Goal: Information Seeking & Learning: Learn about a topic

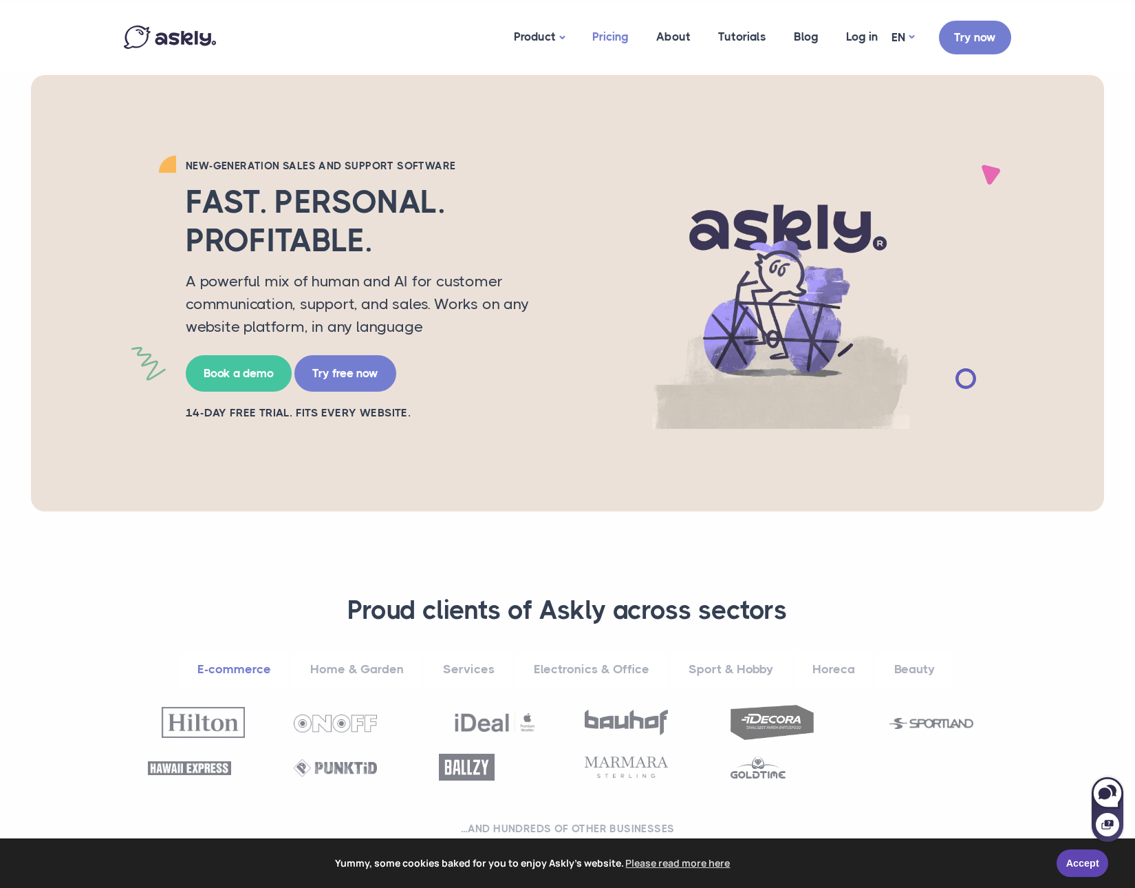
click at [608, 36] on link "Pricing" at bounding box center [611, 36] width 64 height 67
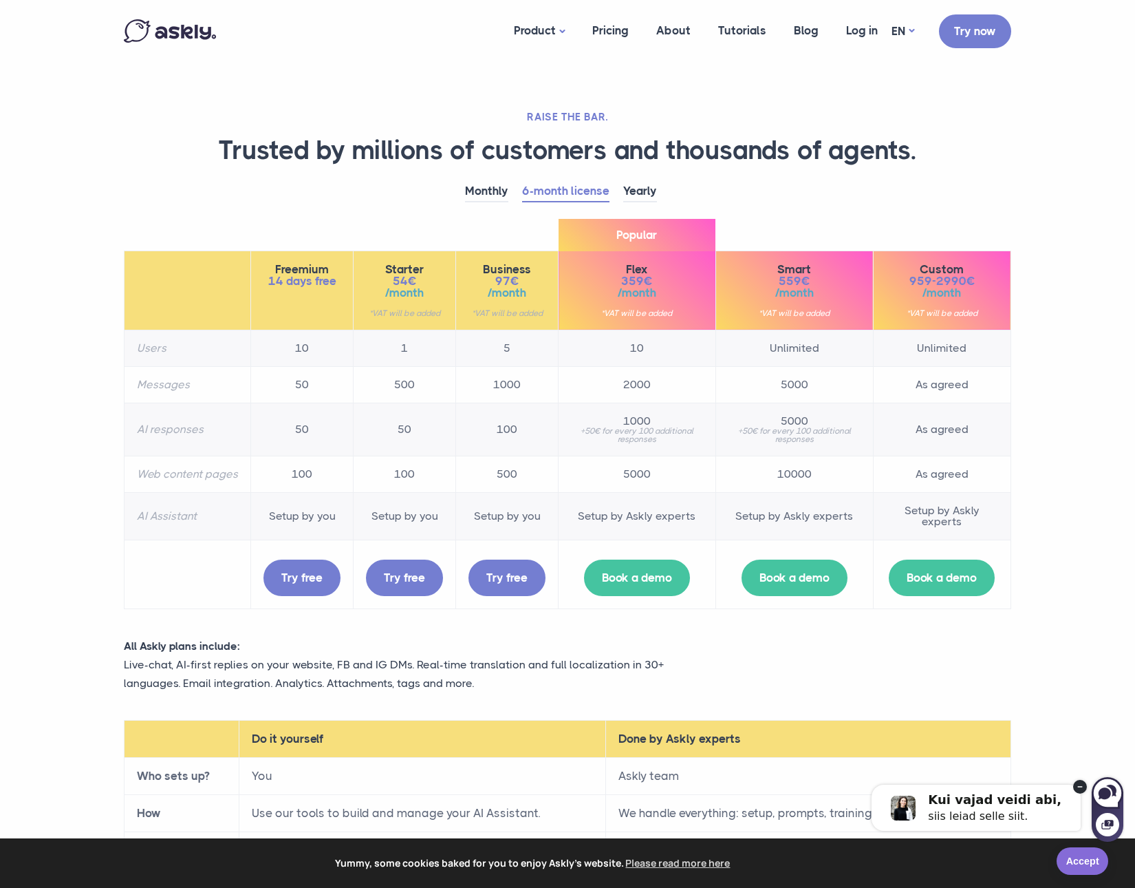
click at [1080, 868] on link "Accept" at bounding box center [1083, 861] width 52 height 28
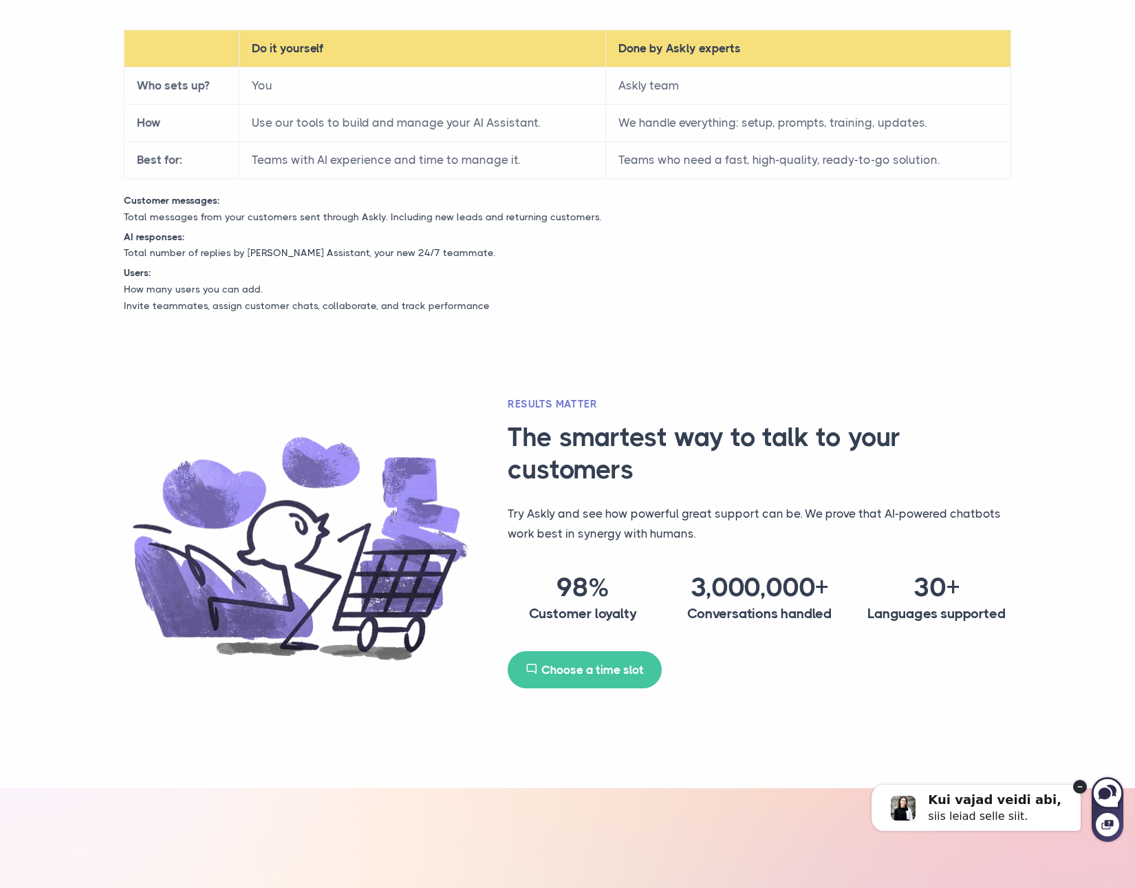
scroll to position [901, 0]
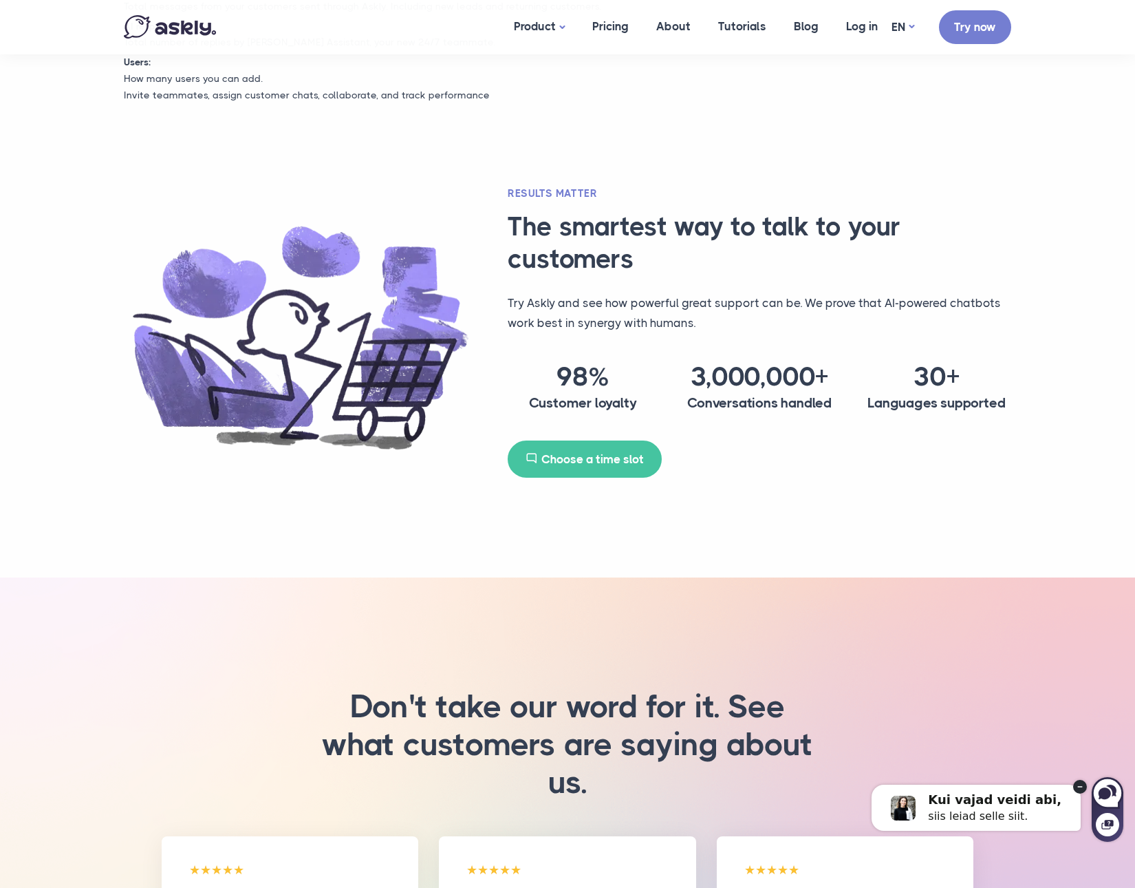
drag, startPoint x: 1077, startPoint y: 786, endPoint x: 1858, endPoint y: 1497, distance: 1056.4
click at [1077, 786] on circle at bounding box center [1080, 787] width 14 height 14
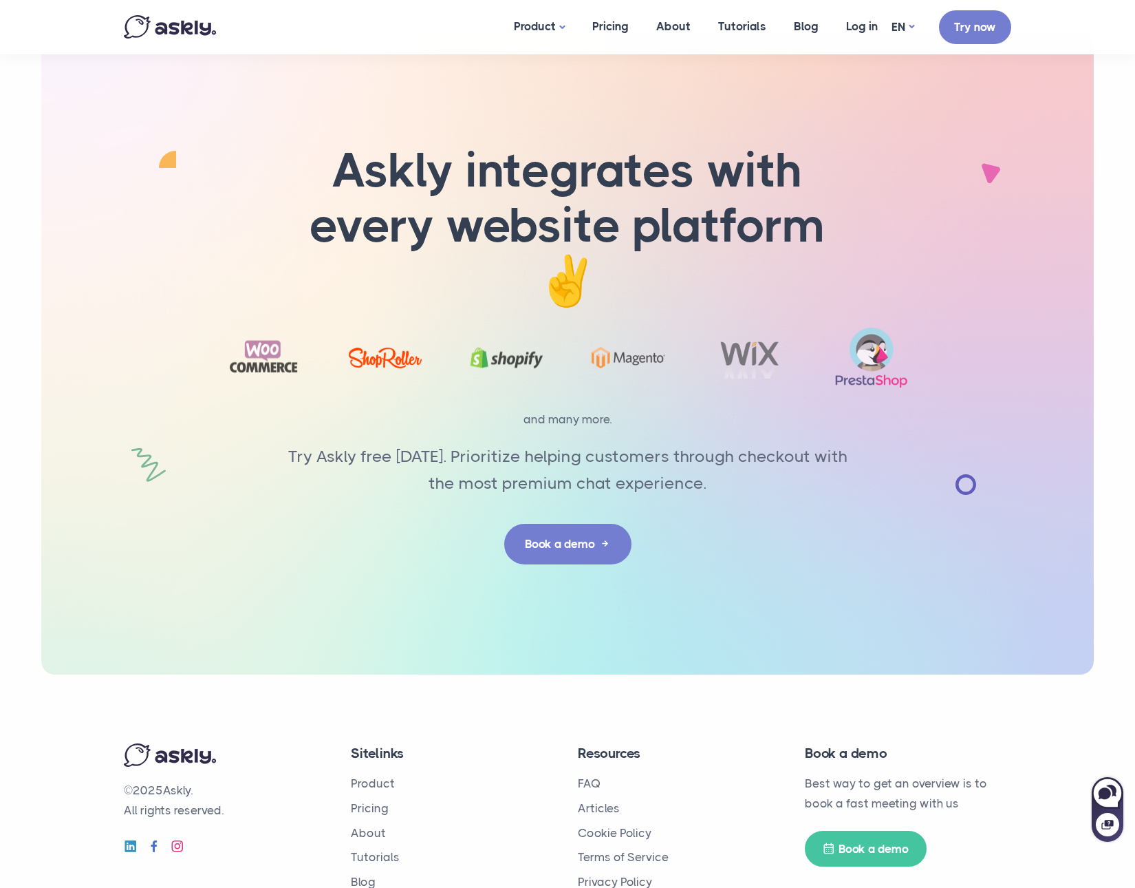
scroll to position [2246, 0]
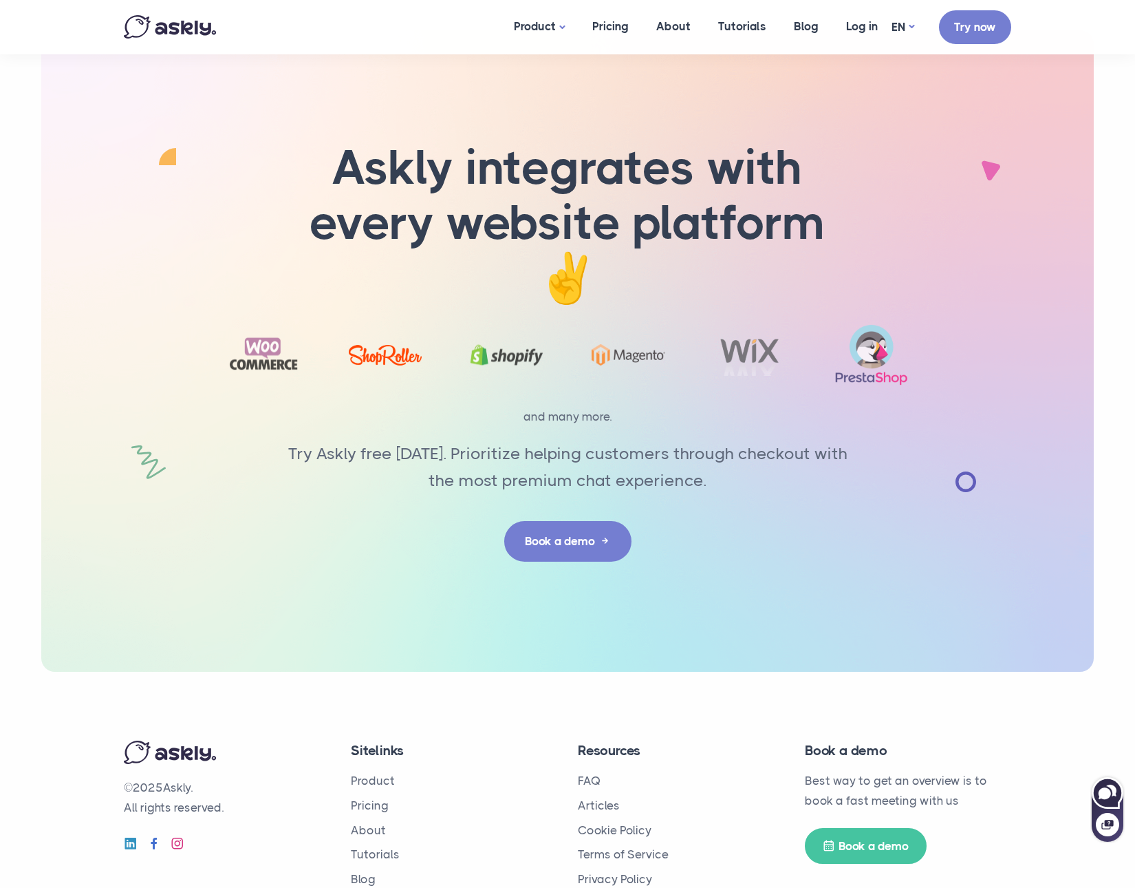
click at [1111, 797] on icon at bounding box center [1108, 792] width 30 height 30
select select "**"
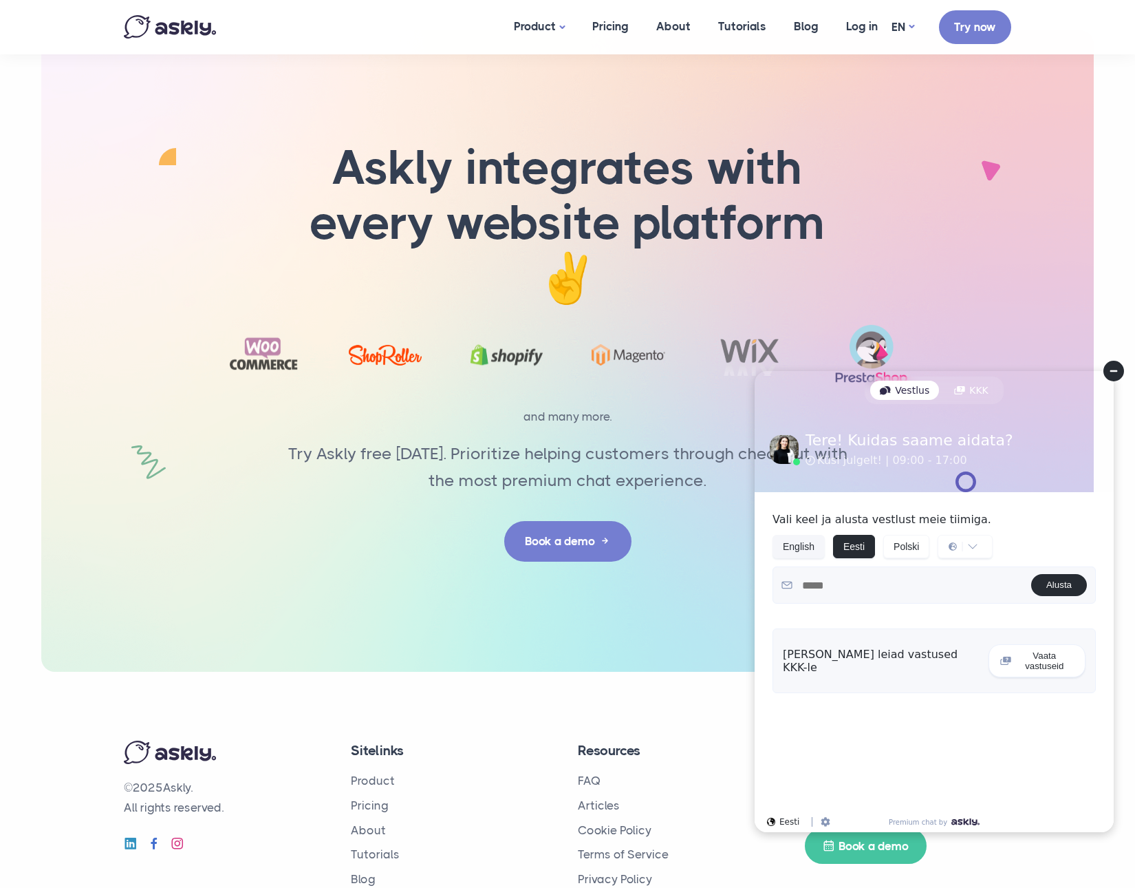
click at [804, 550] on button "English" at bounding box center [799, 546] width 52 height 23
select select "**"
click at [1115, 372] on circle at bounding box center [1114, 371] width 21 height 21
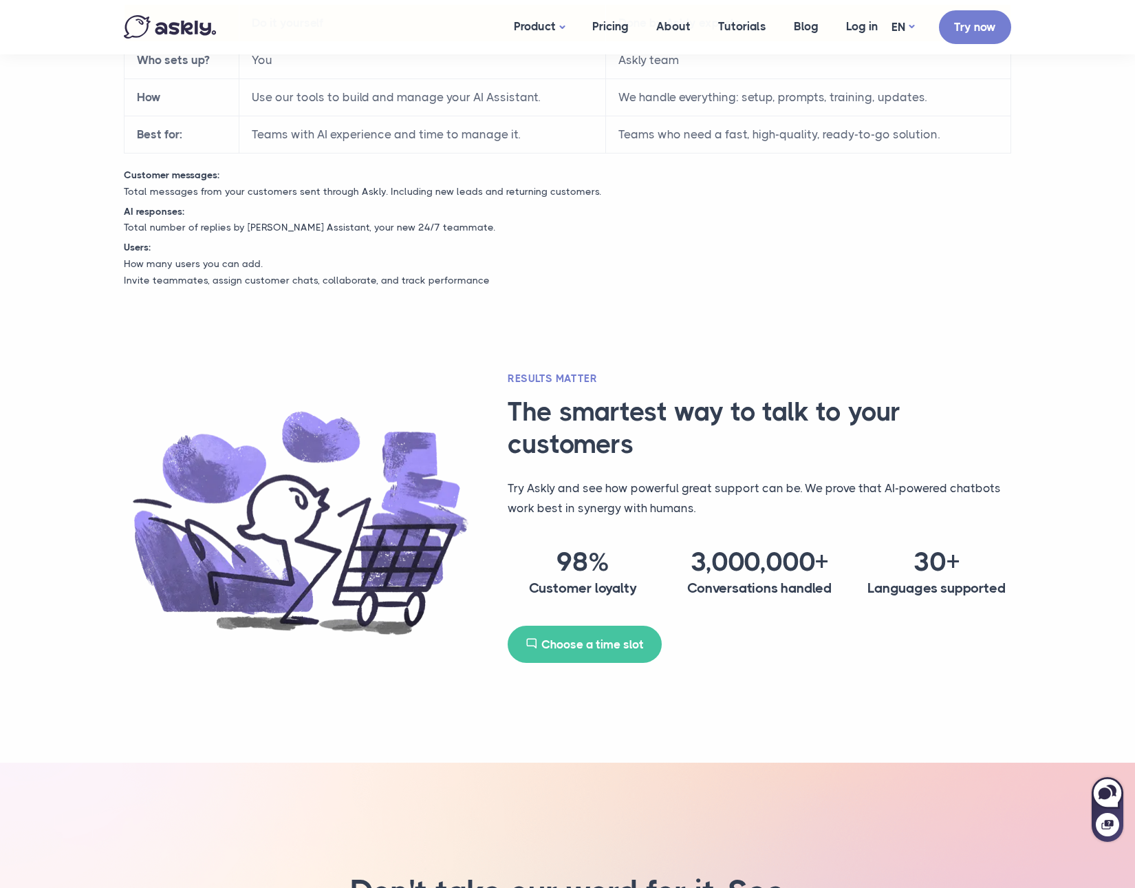
scroll to position [0, 0]
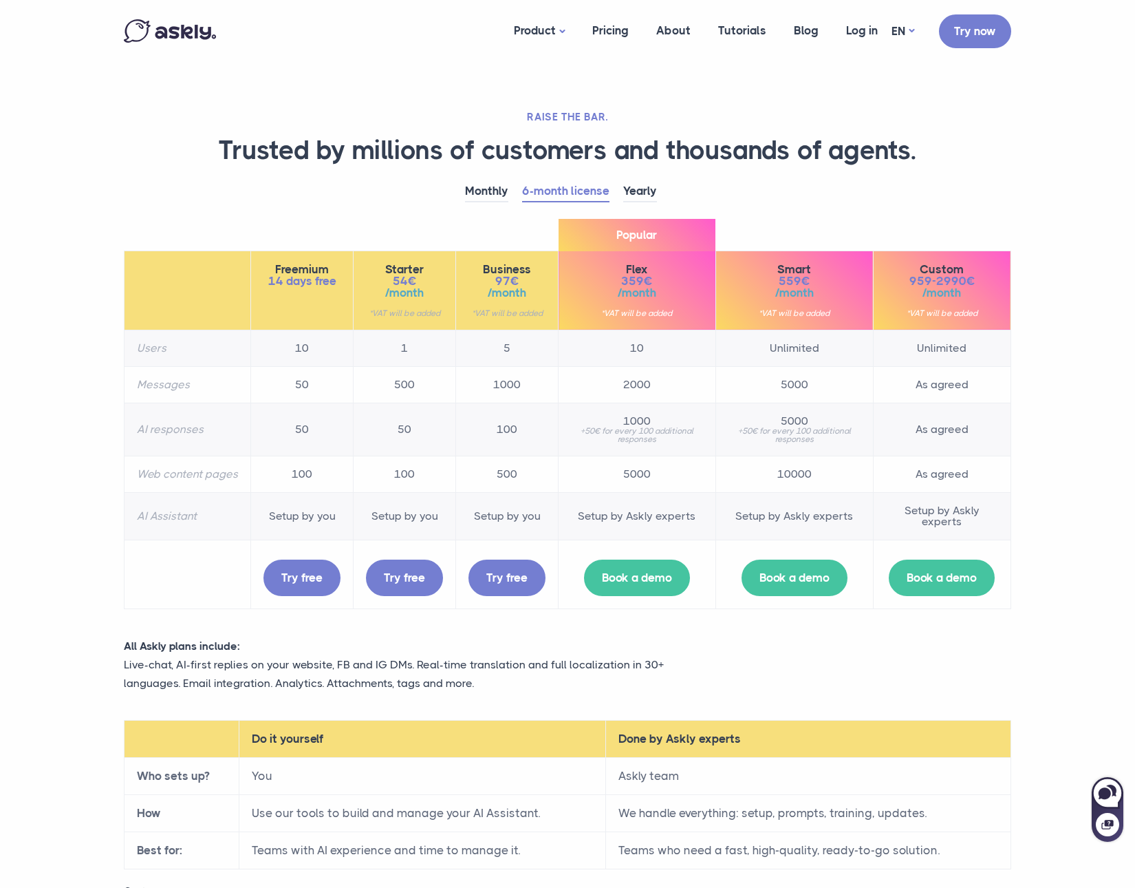
click at [167, 35] on img at bounding box center [170, 30] width 92 height 23
